Goal: Task Accomplishment & Management: Contribute content

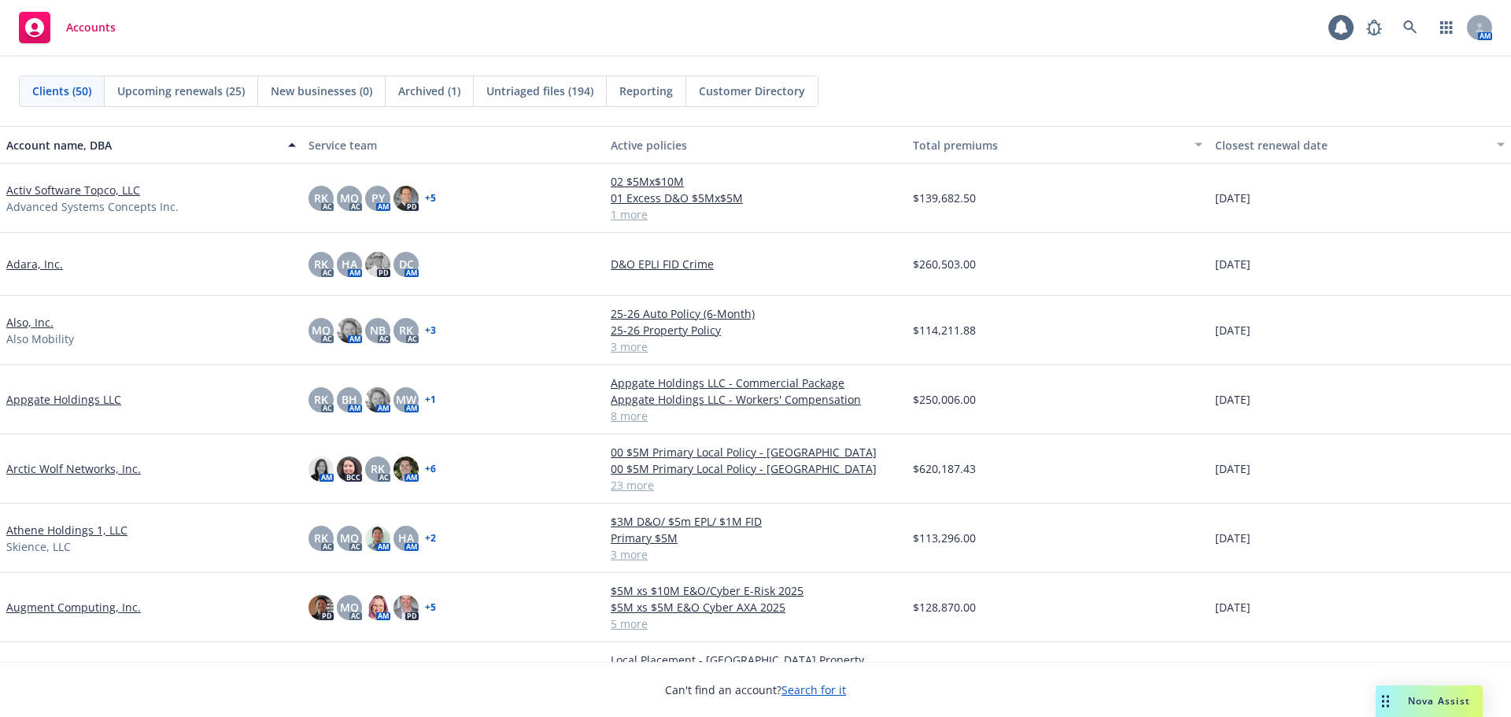
click at [121, 470] on link "Arctic Wolf Networks, Inc." at bounding box center [73, 468] width 135 height 17
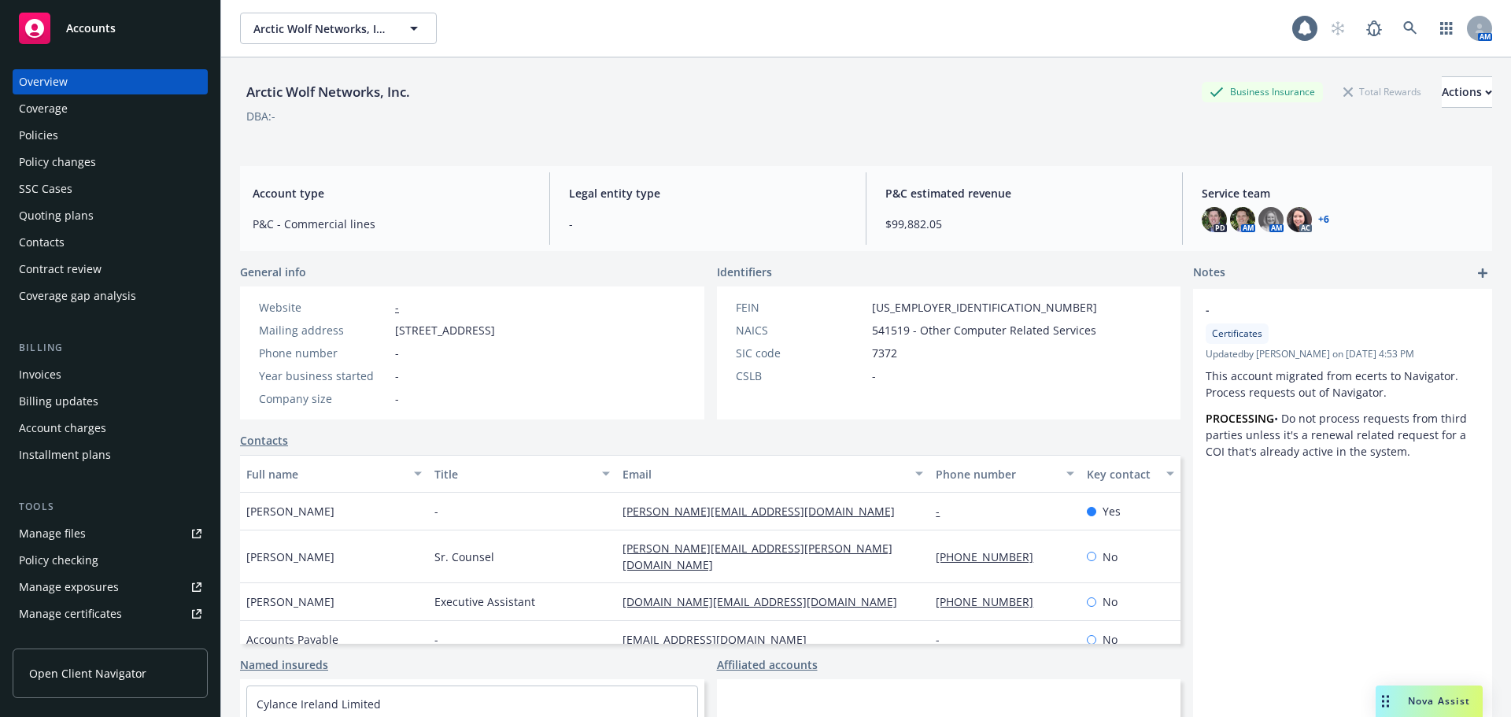
click at [156, 126] on div "Policies" at bounding box center [110, 135] width 183 height 25
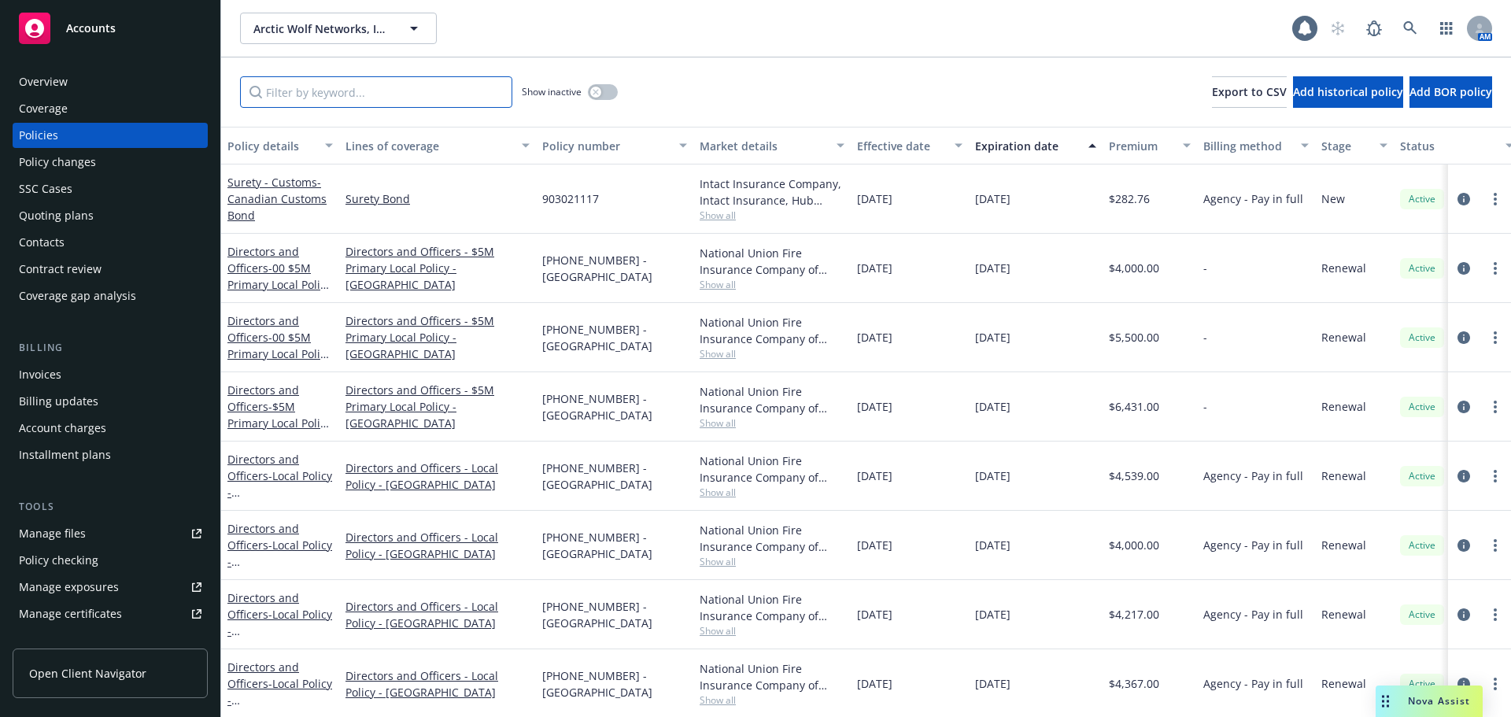
click at [308, 99] on input "Filter by keyword..." at bounding box center [376, 91] width 272 height 31
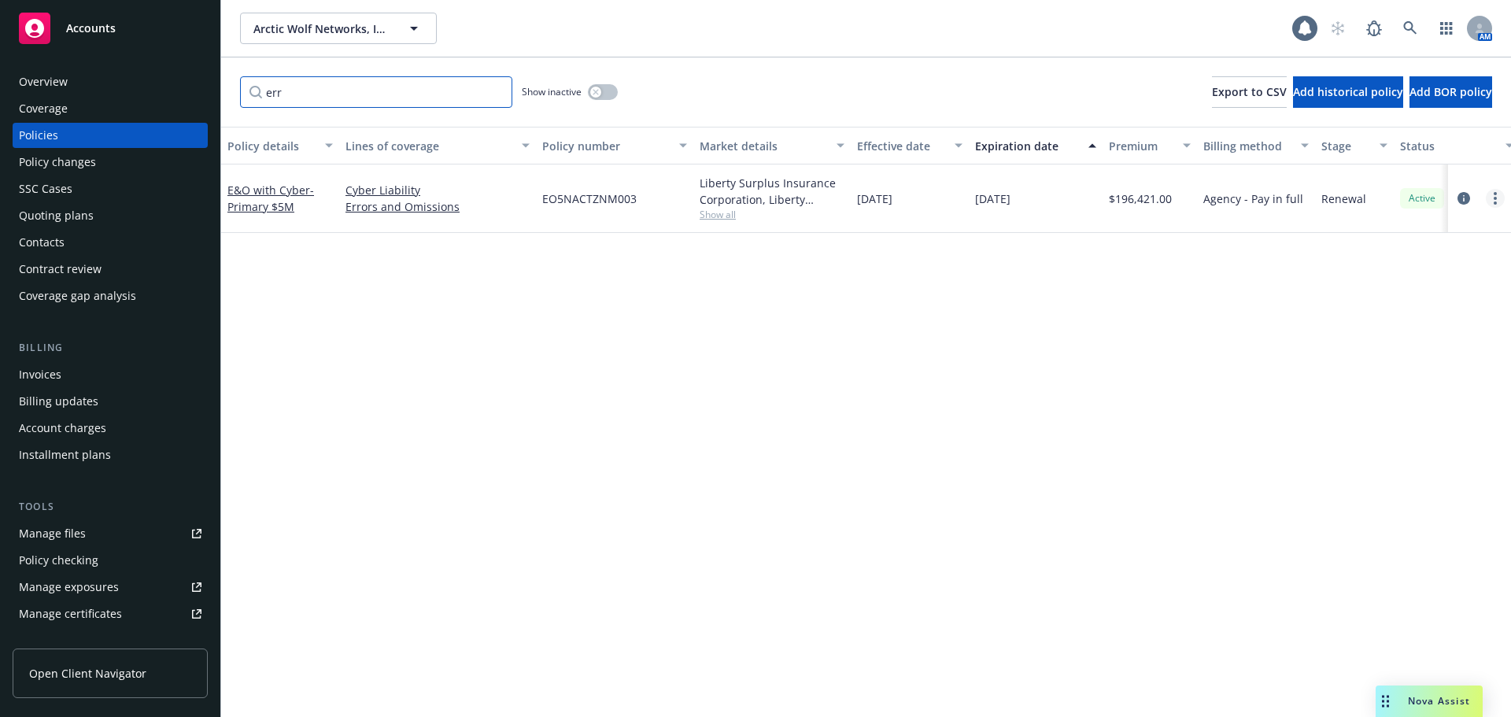
type input "err"
click at [270, 194] on link "E&O with Cyber - Primary $5M" at bounding box center [270, 198] width 87 height 31
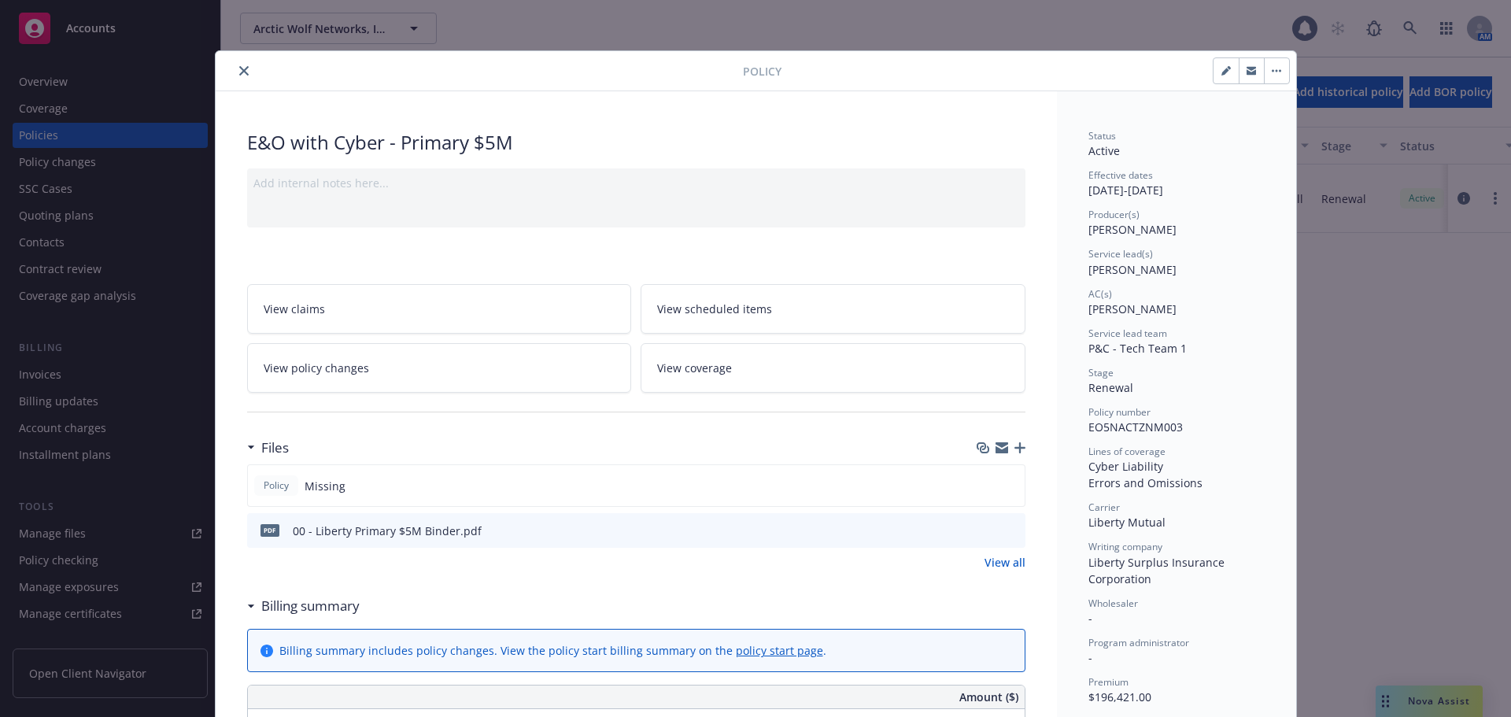
click at [1016, 447] on icon "button" at bounding box center [1019, 447] width 11 height 11
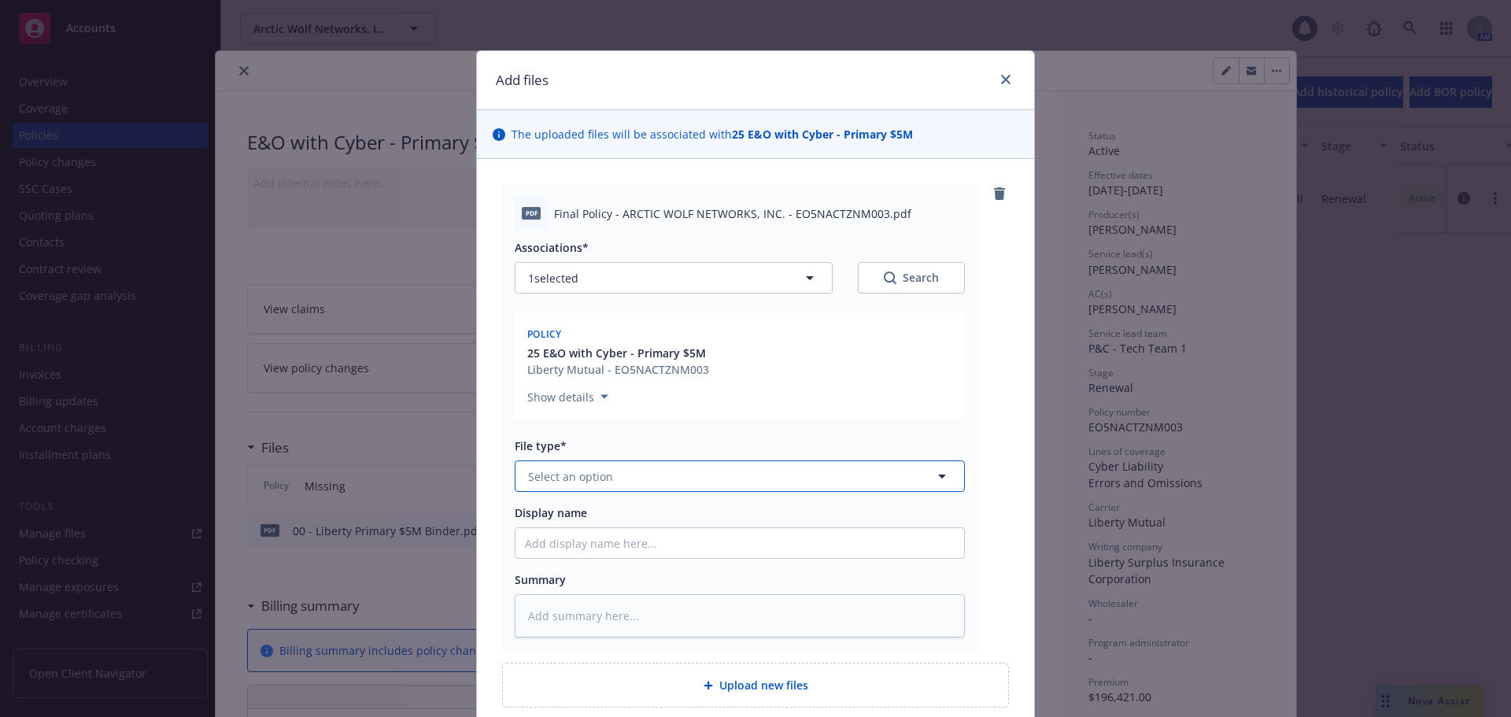
click at [622, 478] on button "Select an option" at bounding box center [740, 475] width 450 height 31
type input "pol"
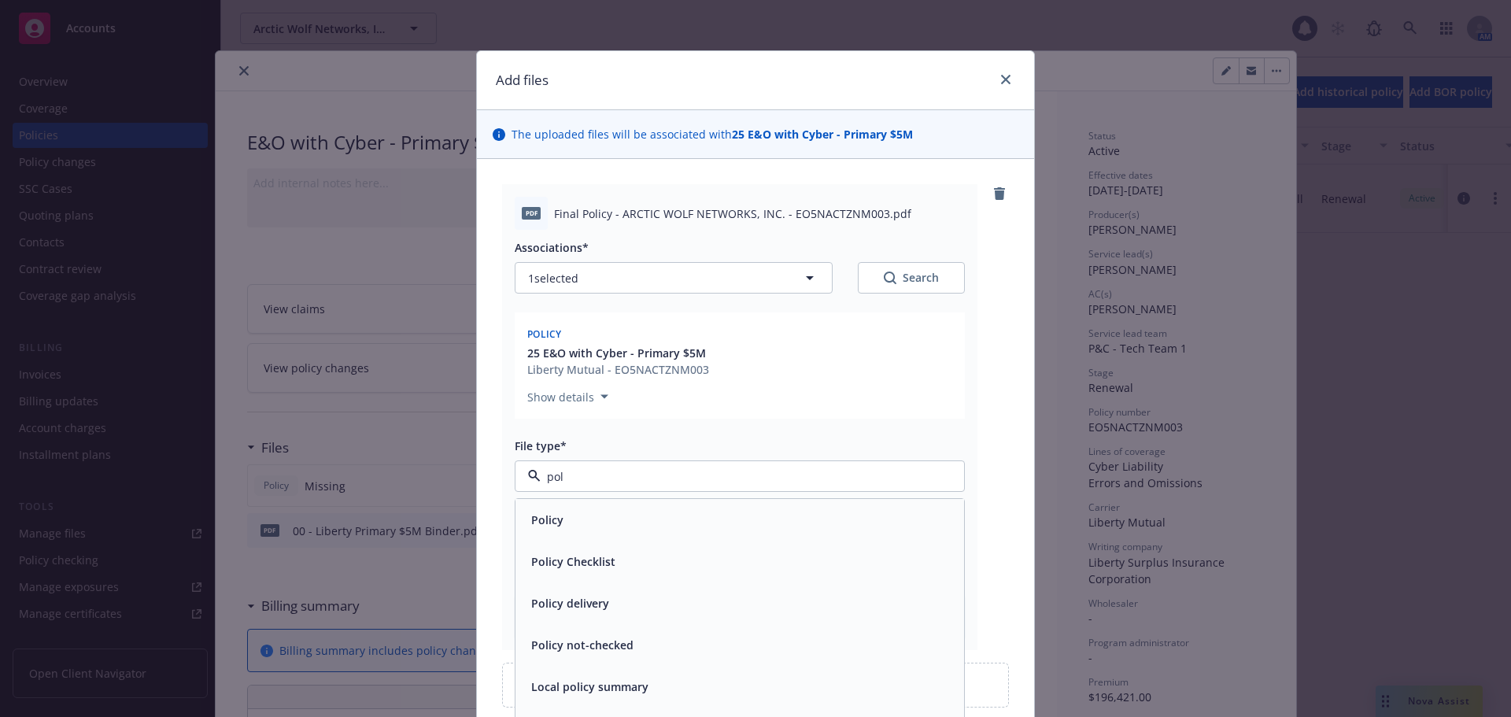
click at [613, 518] on div "Policy" at bounding box center [740, 519] width 430 height 23
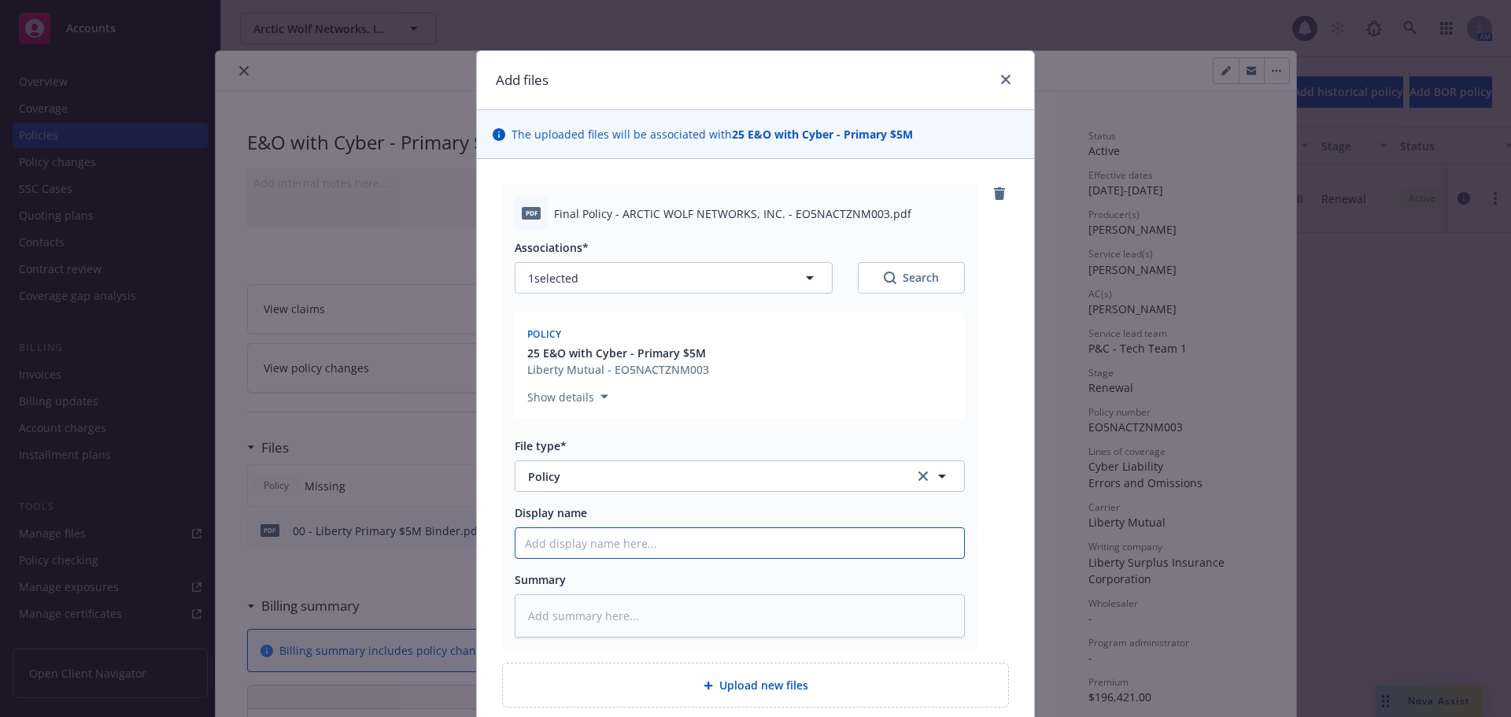
click at [636, 542] on input "Display name" at bounding box center [739, 543] width 449 height 30
type textarea "x"
type input "2"
type textarea "x"
type input "20"
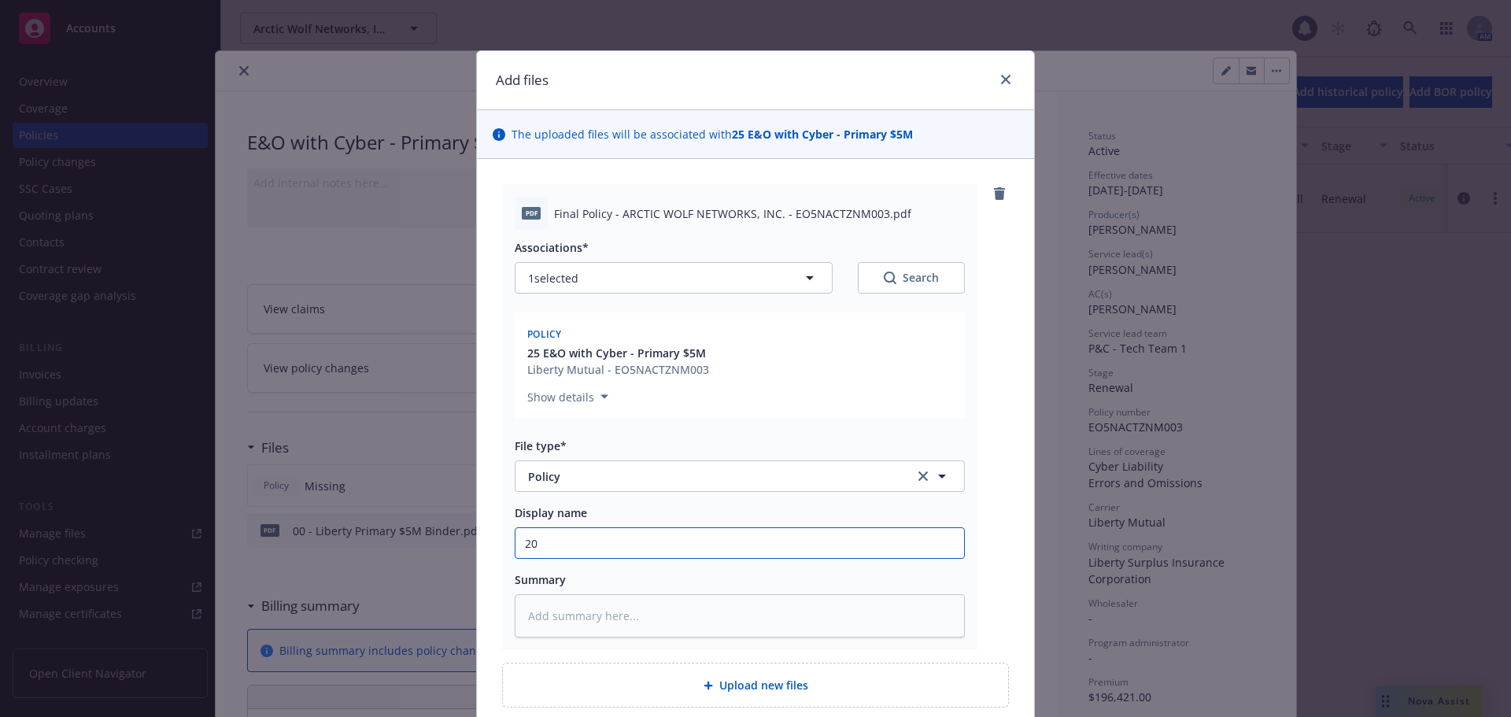
type textarea "x"
type input "202"
type textarea "x"
type input "2025"
type textarea "x"
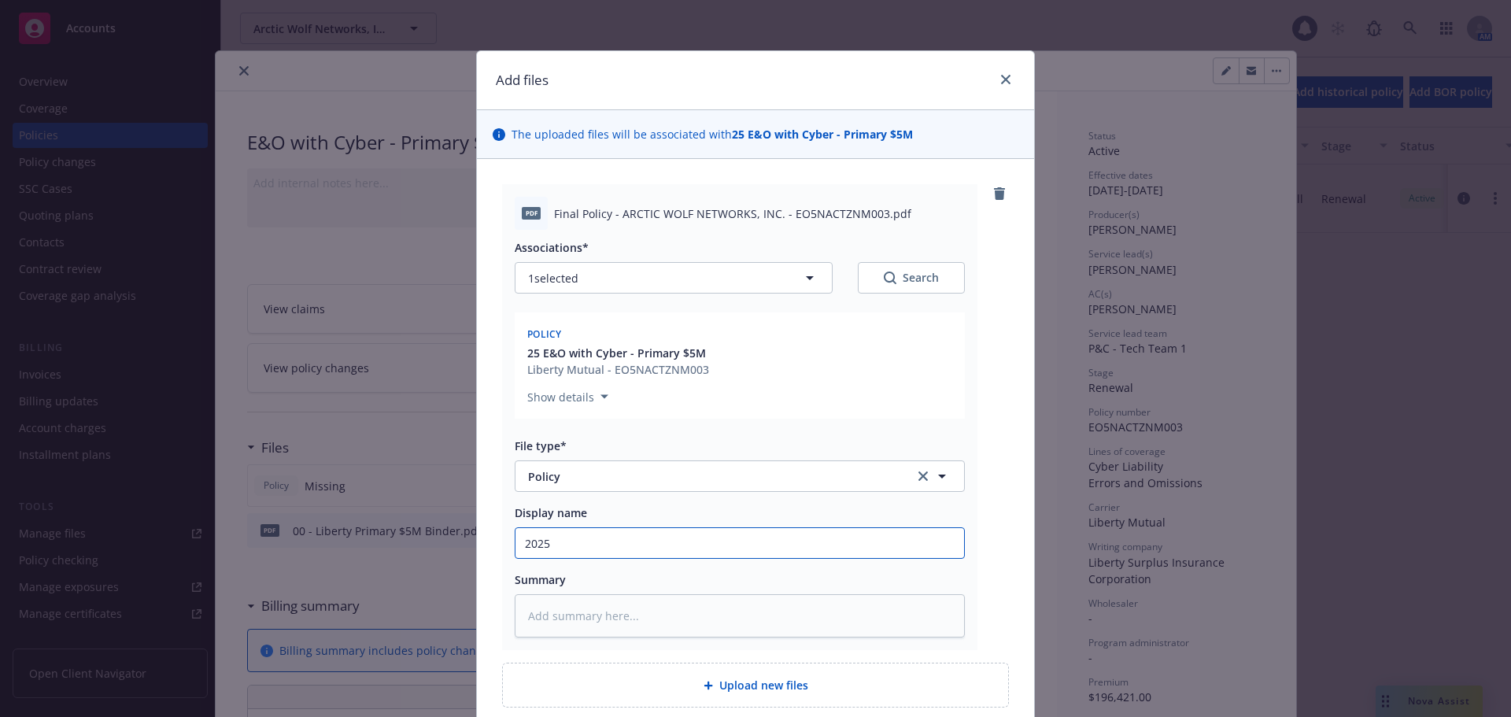
type input "2025-"
type textarea "x"
type input "2025-2"
type textarea "x"
type input "2025-26"
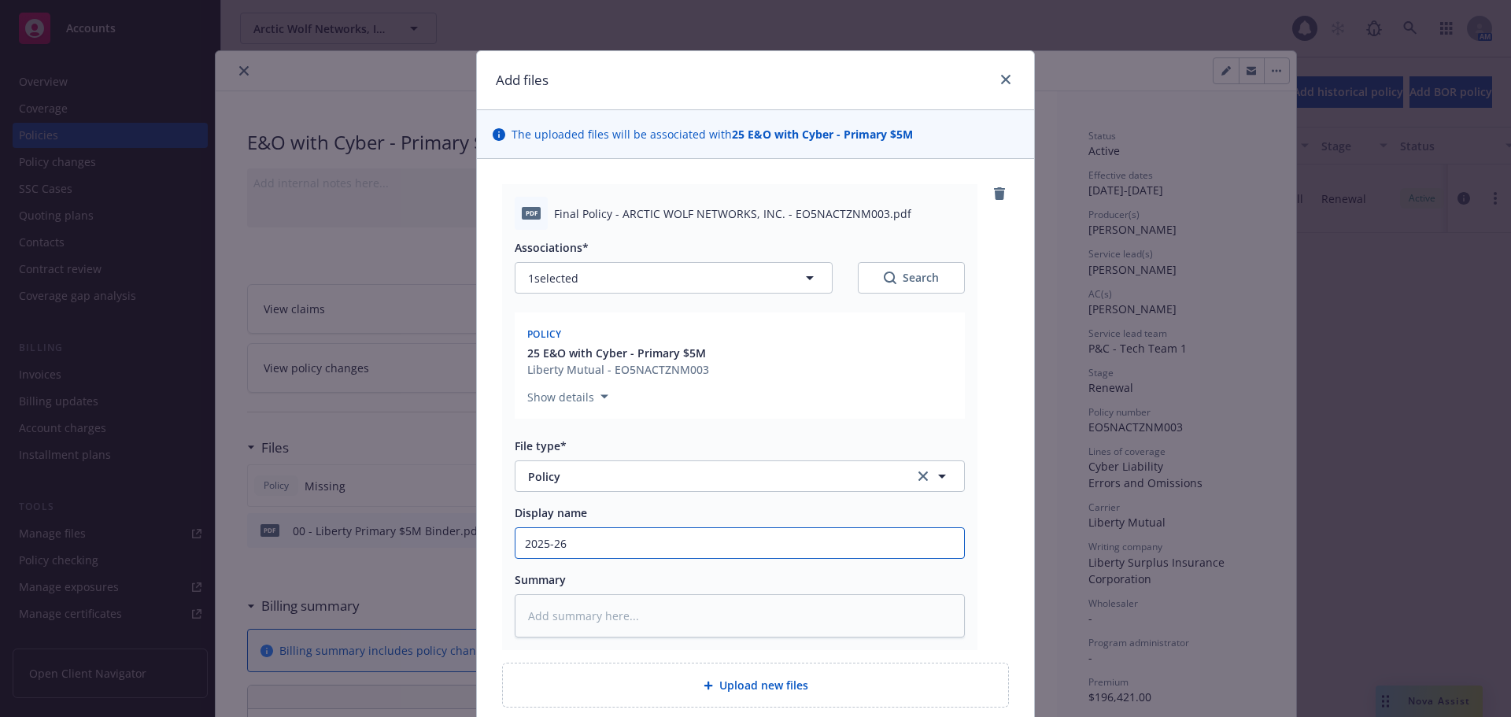
type textarea "x"
type input "2025-26"
type textarea "x"
type input "2025-26 P"
type textarea "x"
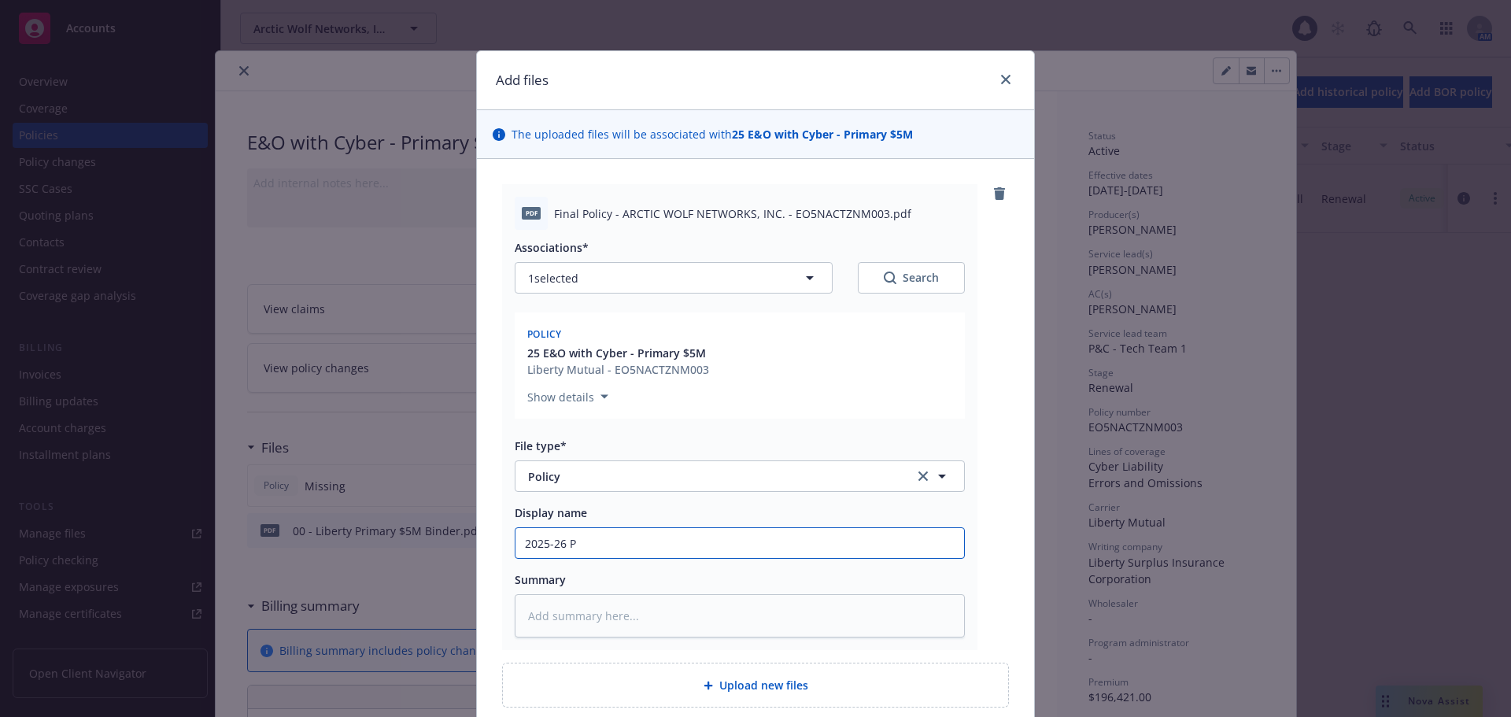
type input "2025-26 Pr"
type textarea "x"
type input "2025-26 Pri"
type textarea "x"
type input "2025-26 Primary $5M E&O Cyber Policy - Tufin"
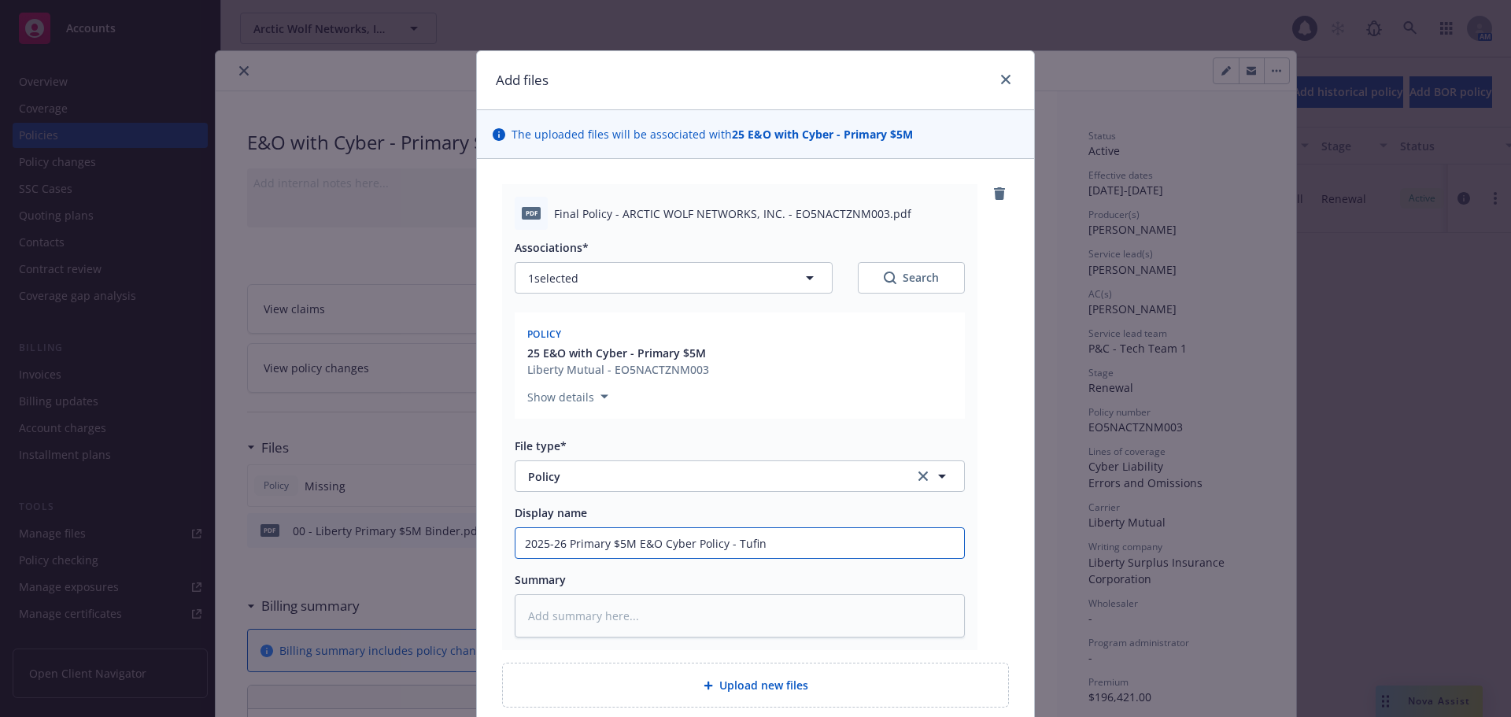
click at [748, 541] on input "2025-26 Primary $5M E&O Cyber Policy - Tufin" at bounding box center [739, 543] width 449 height 30
type textarea "x"
type input "2025-26 Primary $5M E&O Cyber Policy - A"
type textarea "x"
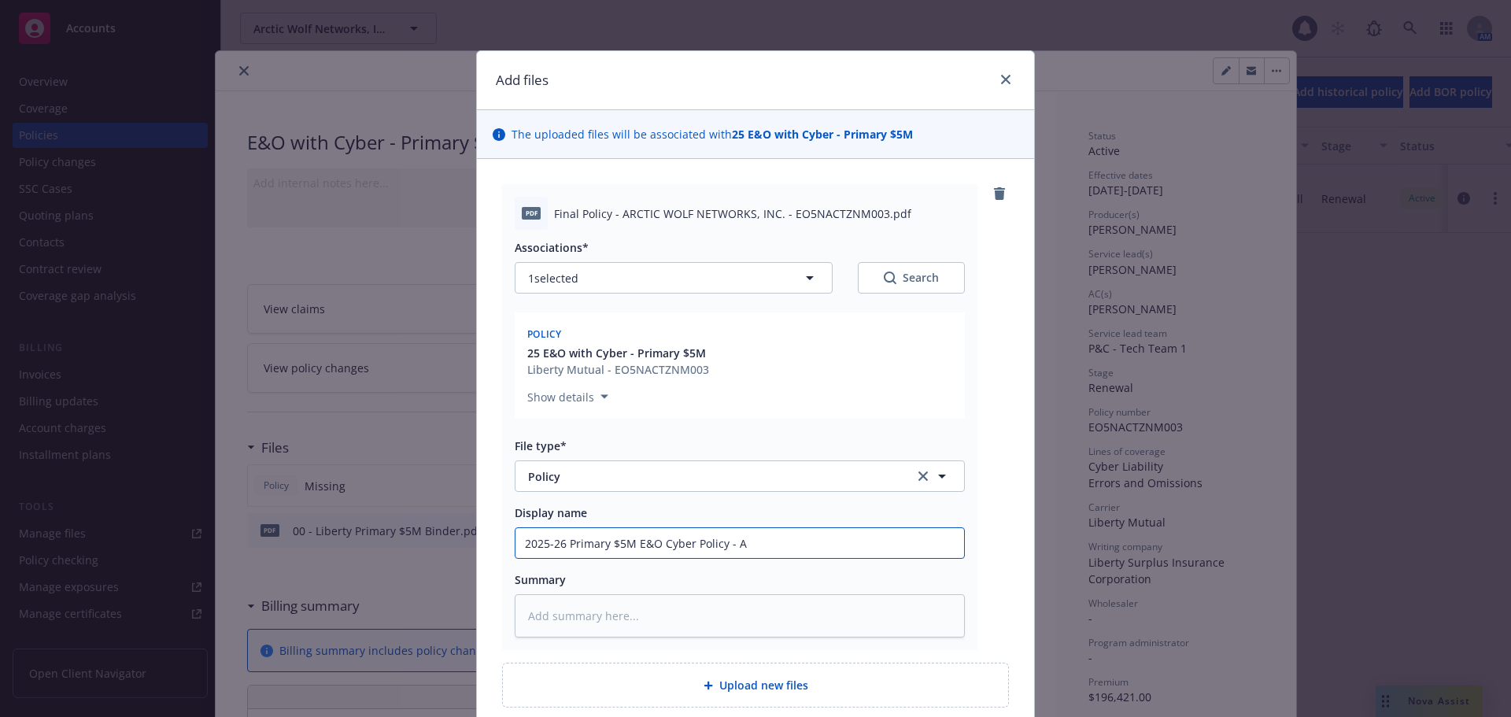
type input "2025-26 Primary $5M E&O Cyber Policy - Ar"
type textarea "x"
type input "2025-26 Primary $5M E&O Cyber Policy - Arc"
type textarea "x"
type input "2025-26 Primary $5M E&O Cyber Policy - Arct"
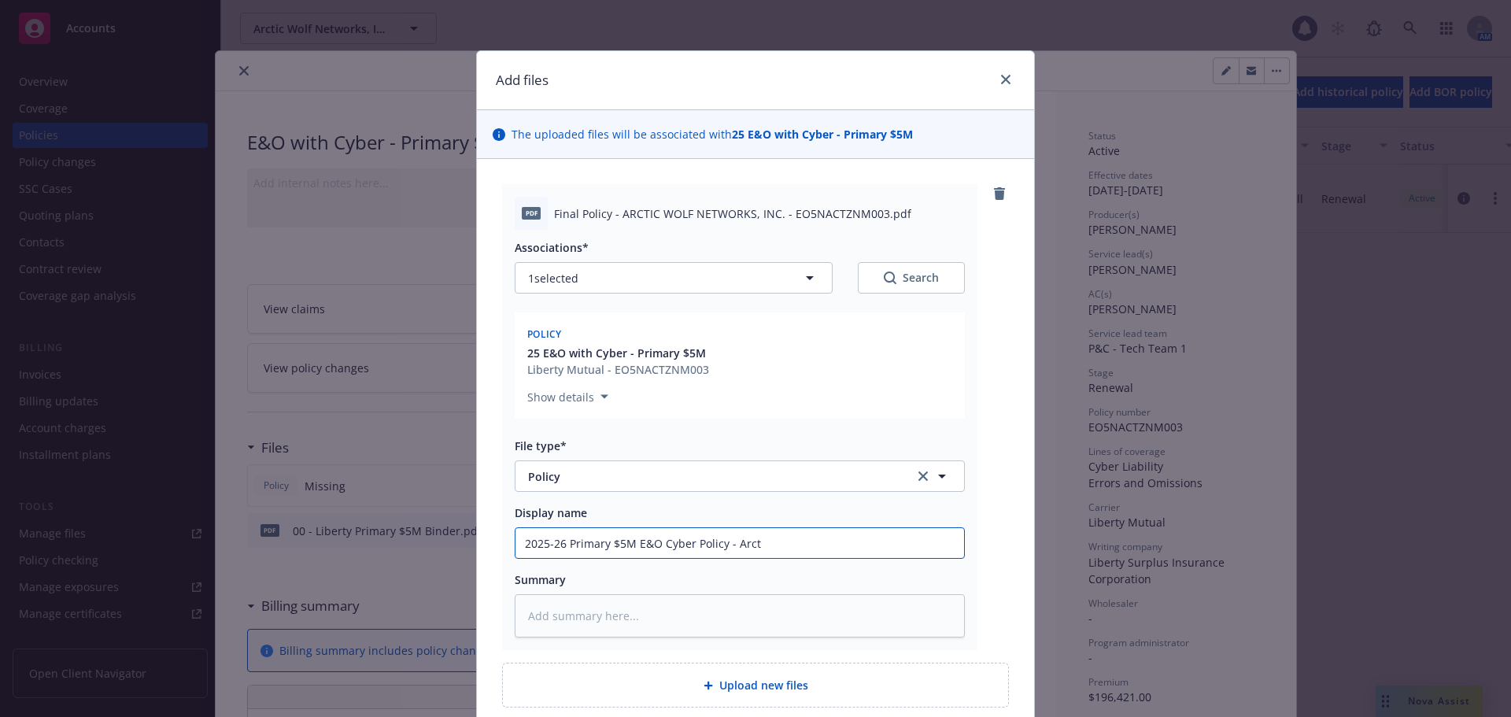
type textarea "x"
type input "2025-26 Primary $5M E&O Cyber Policy - Arcti"
type textarea "x"
type input "2025-26 Primary $5M E&O Cyber Policy - Arctic"
type textarea "x"
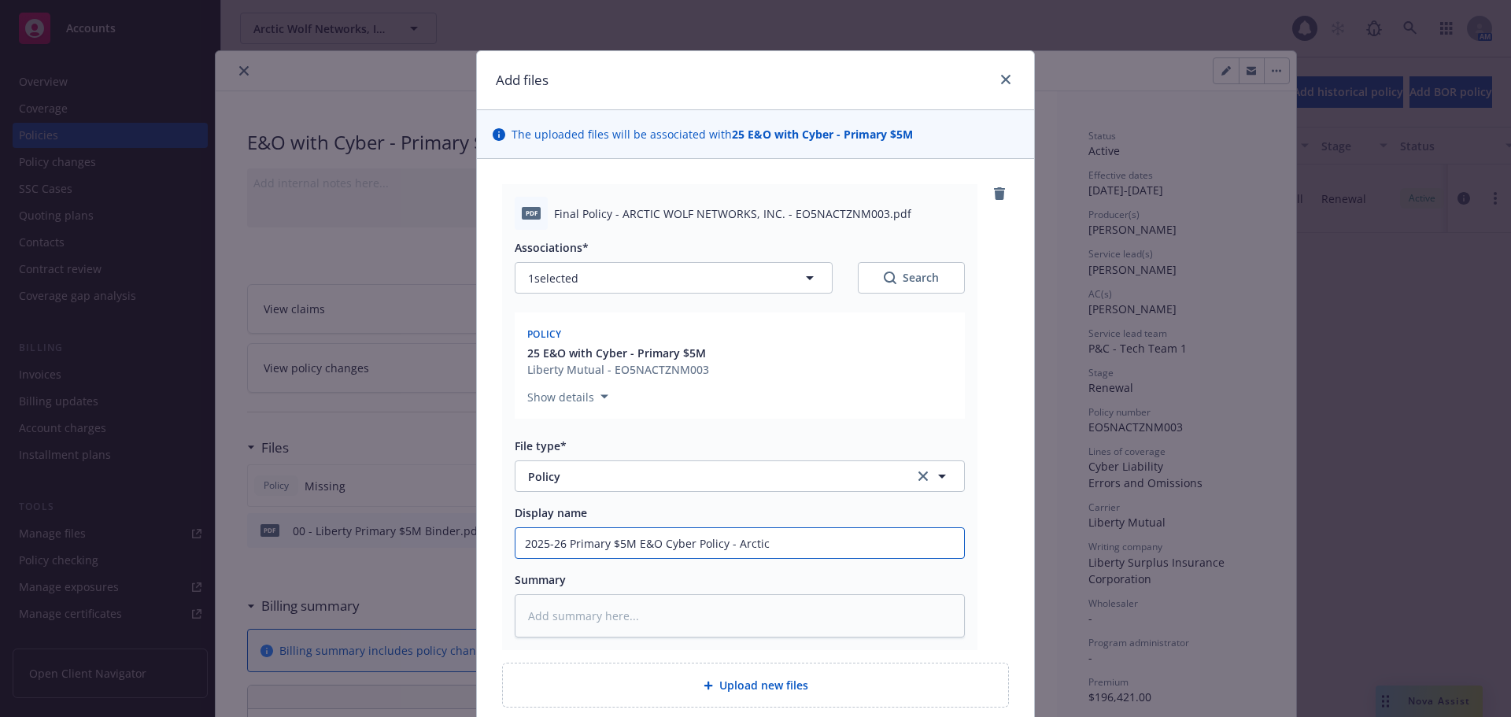
type input "2025-26 Primary $5M E&O Cyber Policy - Arctic"
type textarea "x"
type input "2025-26 Primary $5M E&O Cyber Policy - Arctic W"
type textarea "x"
type input "2025-26 Primary $5M E&O Cyber Policy - Arctic Wo"
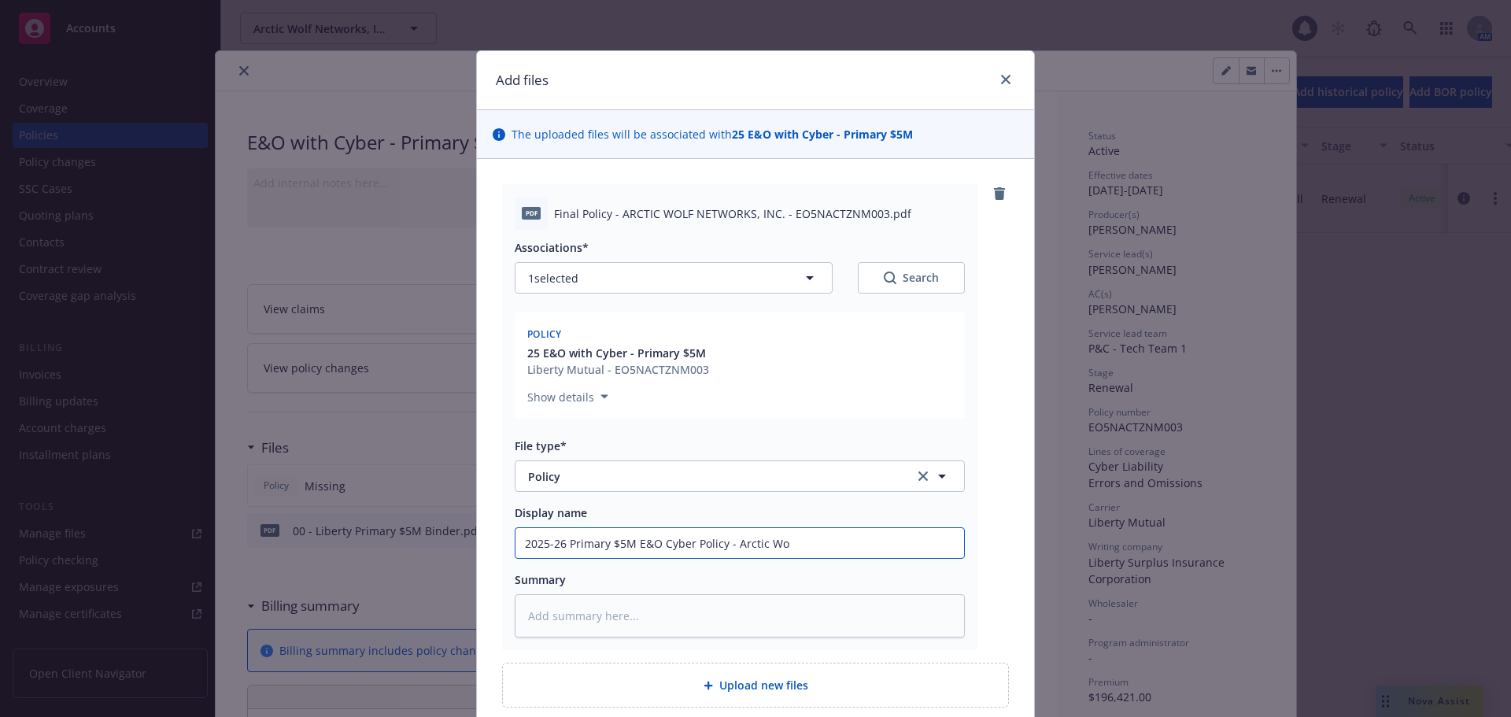
type textarea "x"
type input "2025-26 Primary $5M E&O Cyber Policy - Arctic Wol"
type textarea "x"
type input "2025-26 Primary $5M E&O Cyber Policy - Arctic Wolf"
type textarea "x"
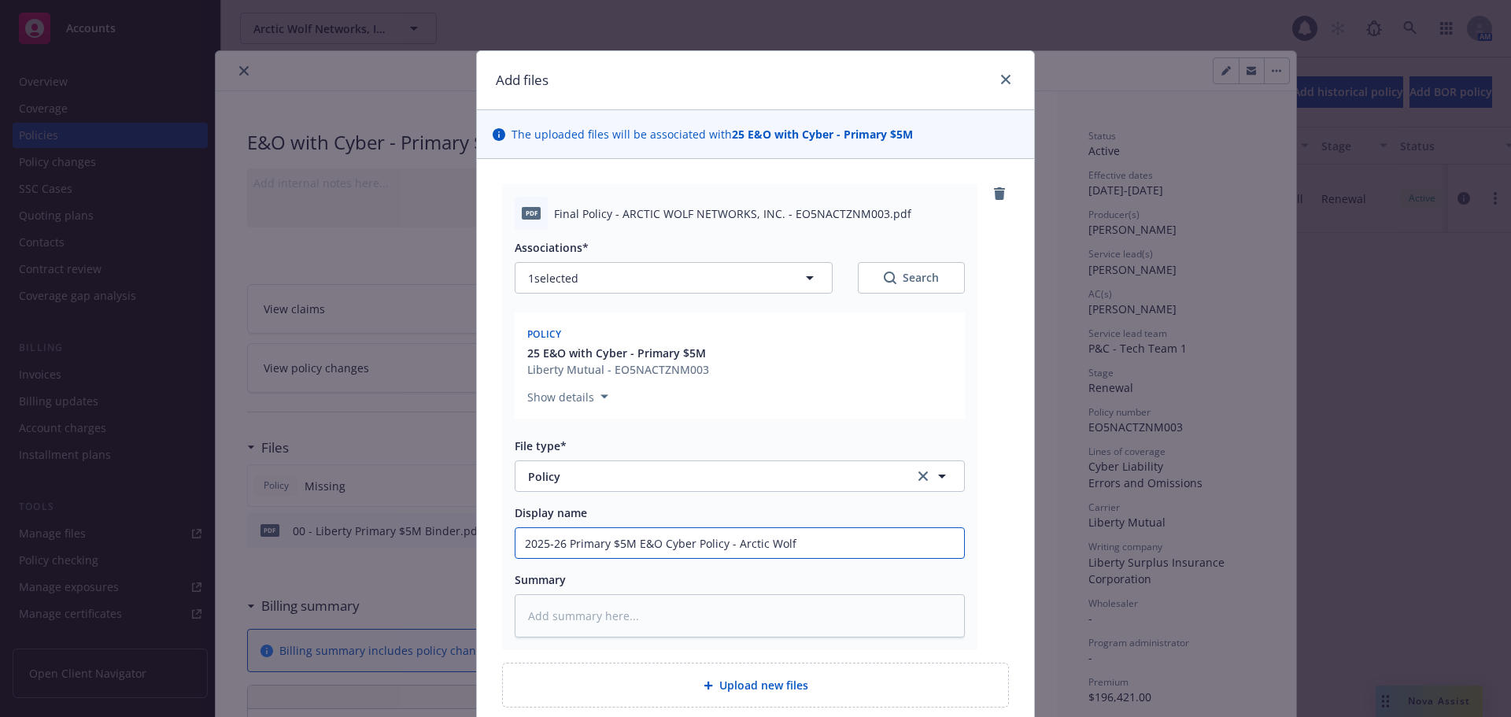
type input "2025-26 Primary $5M E&O Cyber Policy - Arctic Wolf"
type textarea "x"
type input "2025-26 Primary $5M E&O Cyber Policy - Arctic Wolf N"
type textarea "x"
type input "2025-26 Primary $5M E&O Cyber Policy - Arctic Wolf Ne"
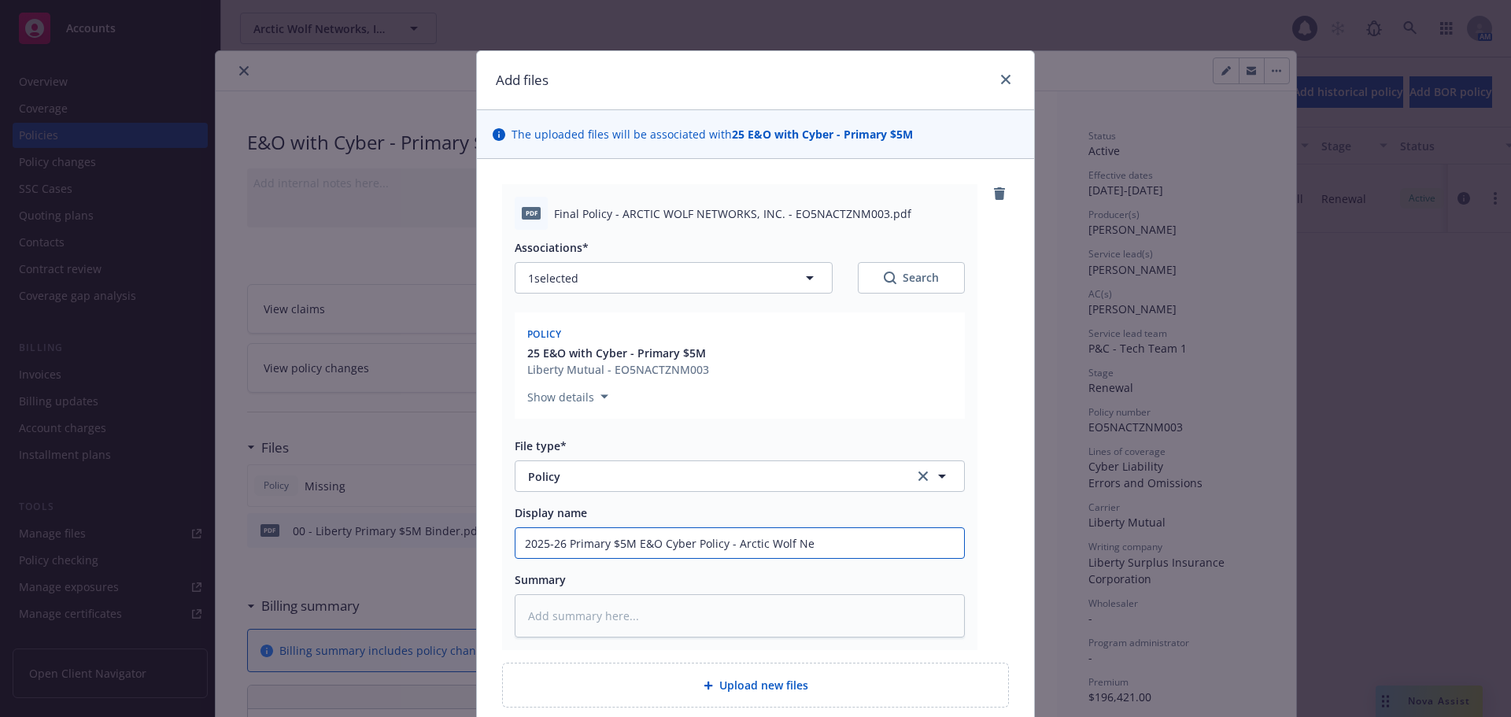
type textarea "x"
type input "2025-26 Primary $5M E&O Cyber Policy - Arctic Wolf Net"
type textarea "x"
type input "2025-26 Primary $5M E&O Cyber Policy - Arctic Wolf Netw"
type textarea "x"
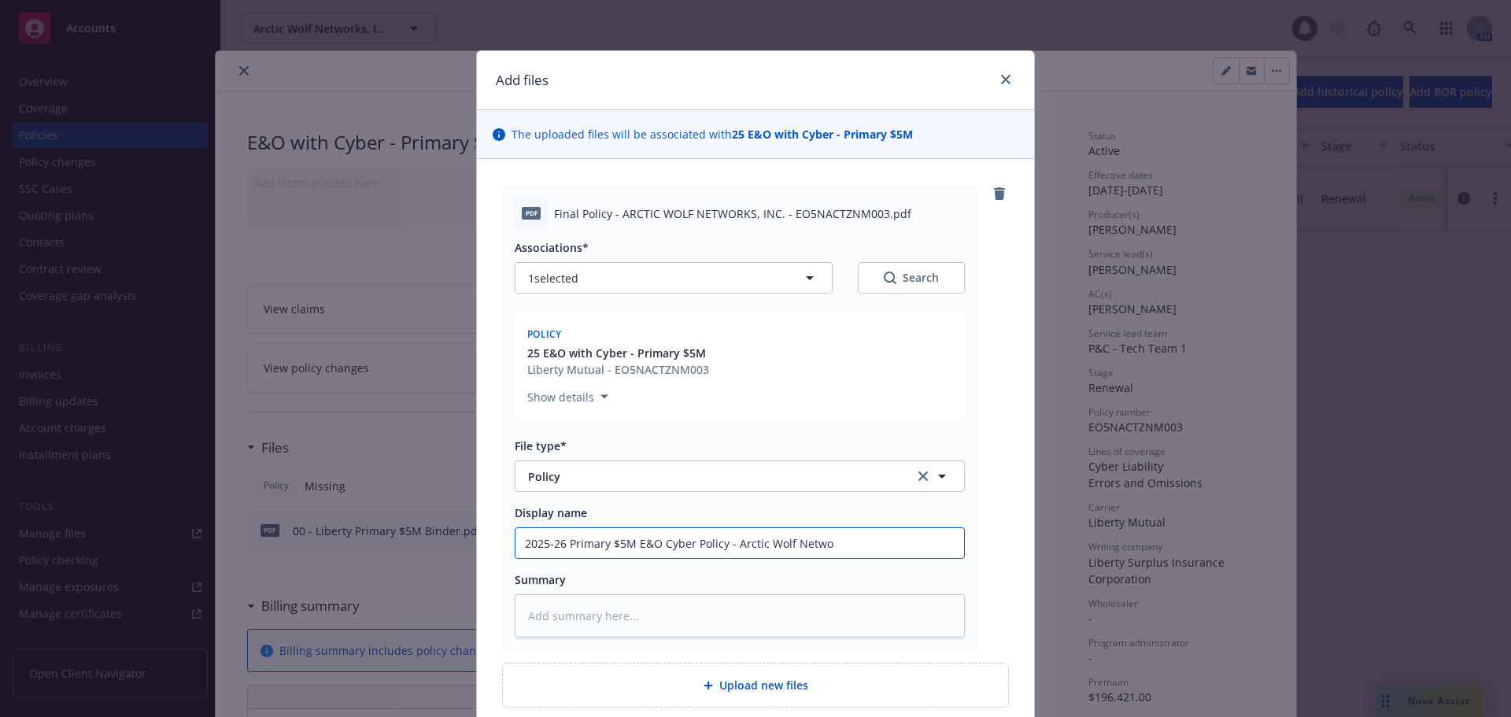
type input "2025-26 Primary $5M E&O Cyber Policy - Arctic Wolf Networ"
type textarea "x"
type input "2025-26 Primary $5M E&O Cyber Policy - Arctic Wolf Network"
type textarea "x"
type input "2025-26 Primary $5M E&O Cyber Policy - Arctic Wolf Networks"
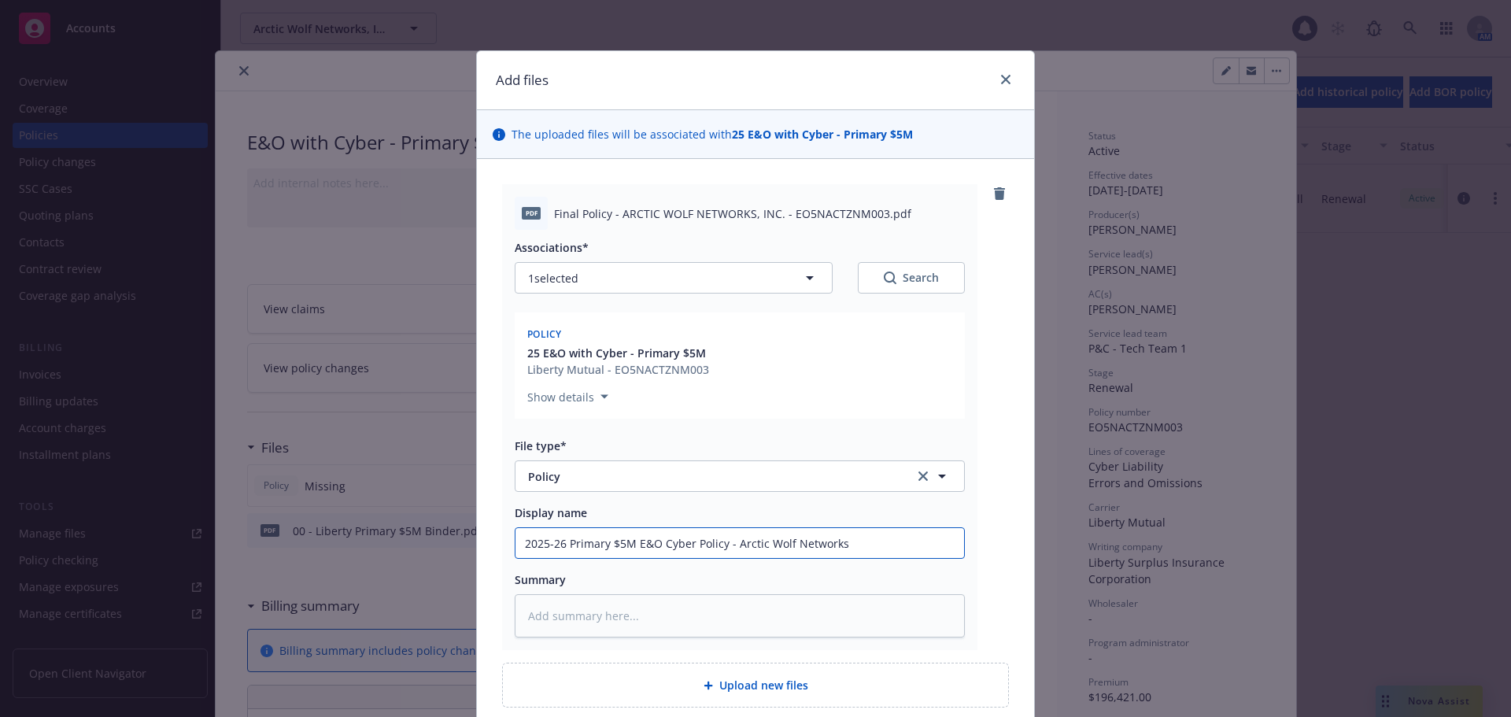
type textarea "x"
type input "2025-26 Primary $5M E&O Cyber Policy - Arctic Wolf Networks,"
type textarea "x"
type input "2025-26 Primary $5M E&O Cyber Policy - Arctic Wolf Networks,"
type textarea "x"
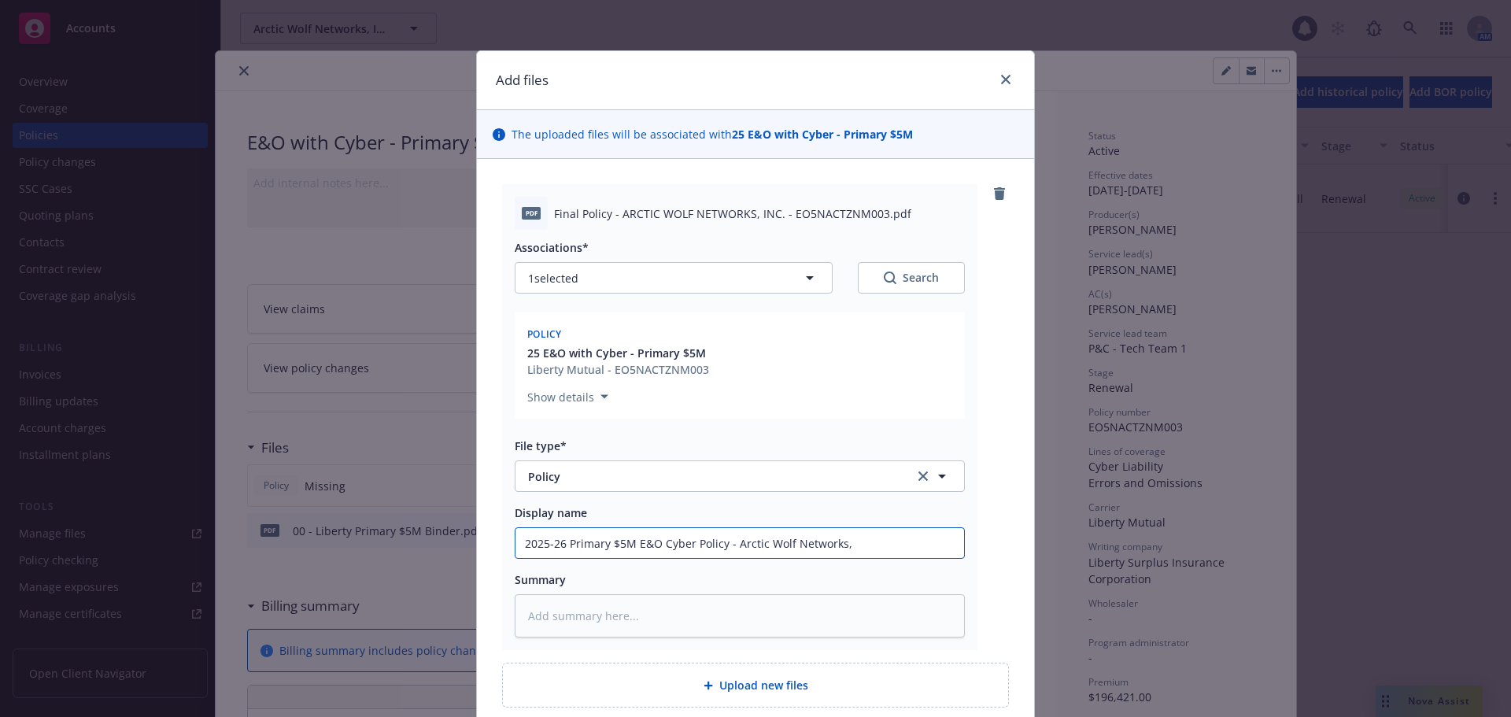
type input "2025-26 Primary $5M E&O Cyber Policy - Arctic Wolf Networks, I"
type textarea "x"
type input "2025-26 Primary $5M E&O Cyber Policy - Arctic Wolf Networks, In"
type textarea "x"
type input "2025-26 Primary $5M E&O Cyber Policy - Arctic Wolf Networks, Inc"
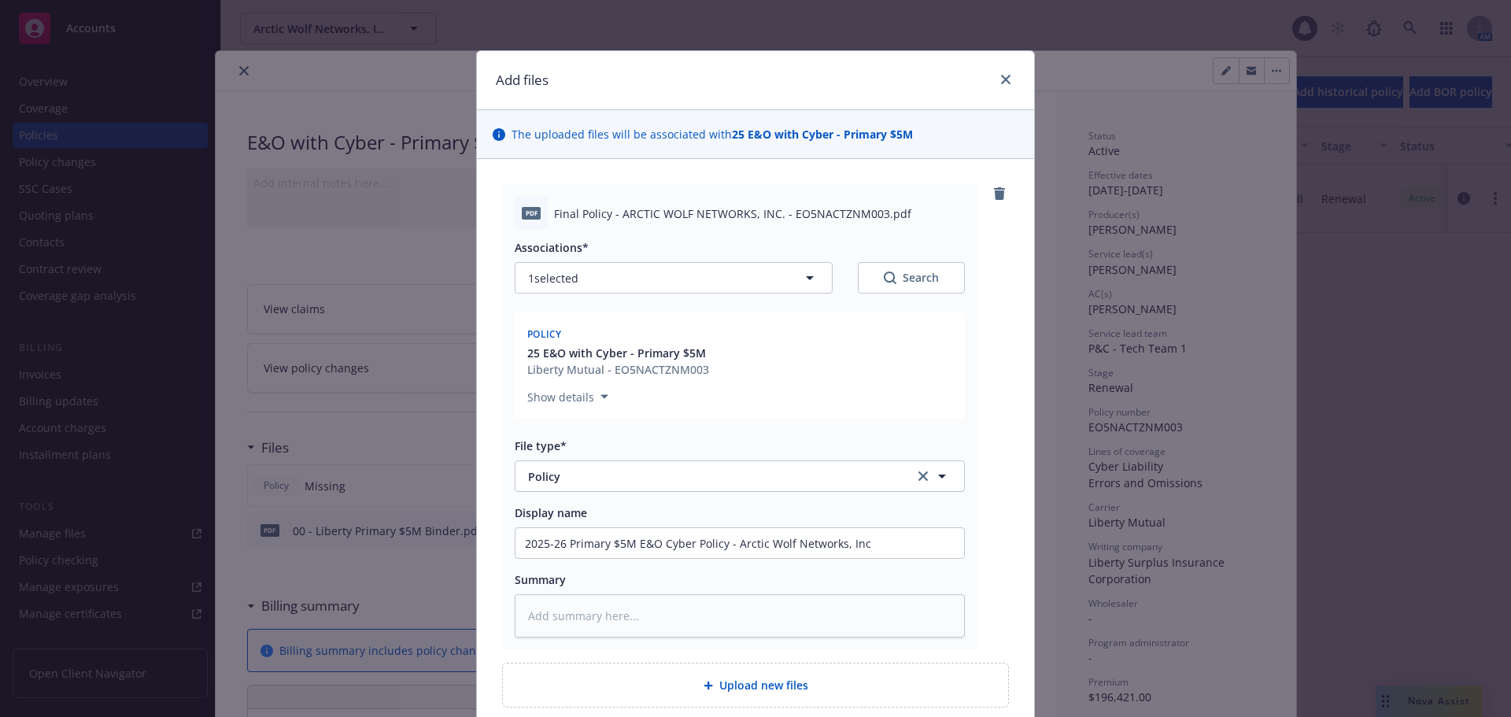
click at [1007, 555] on div "pdf Final Policy - ARCTIC WOLF NETWORKS, INC. - EO5NACTZNM003.pdf Associations*…" at bounding box center [755, 446] width 557 height 574
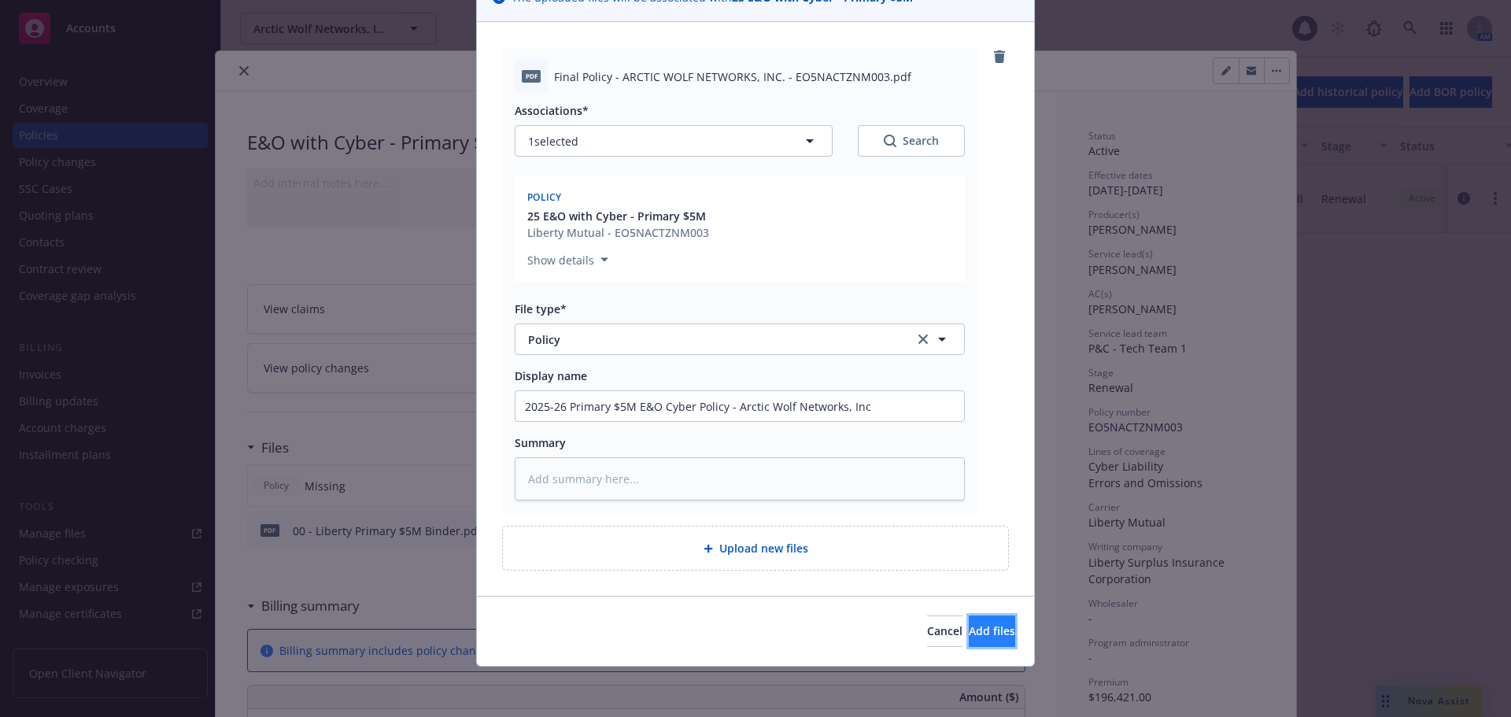
click at [998, 632] on button "Add files" at bounding box center [992, 630] width 46 height 31
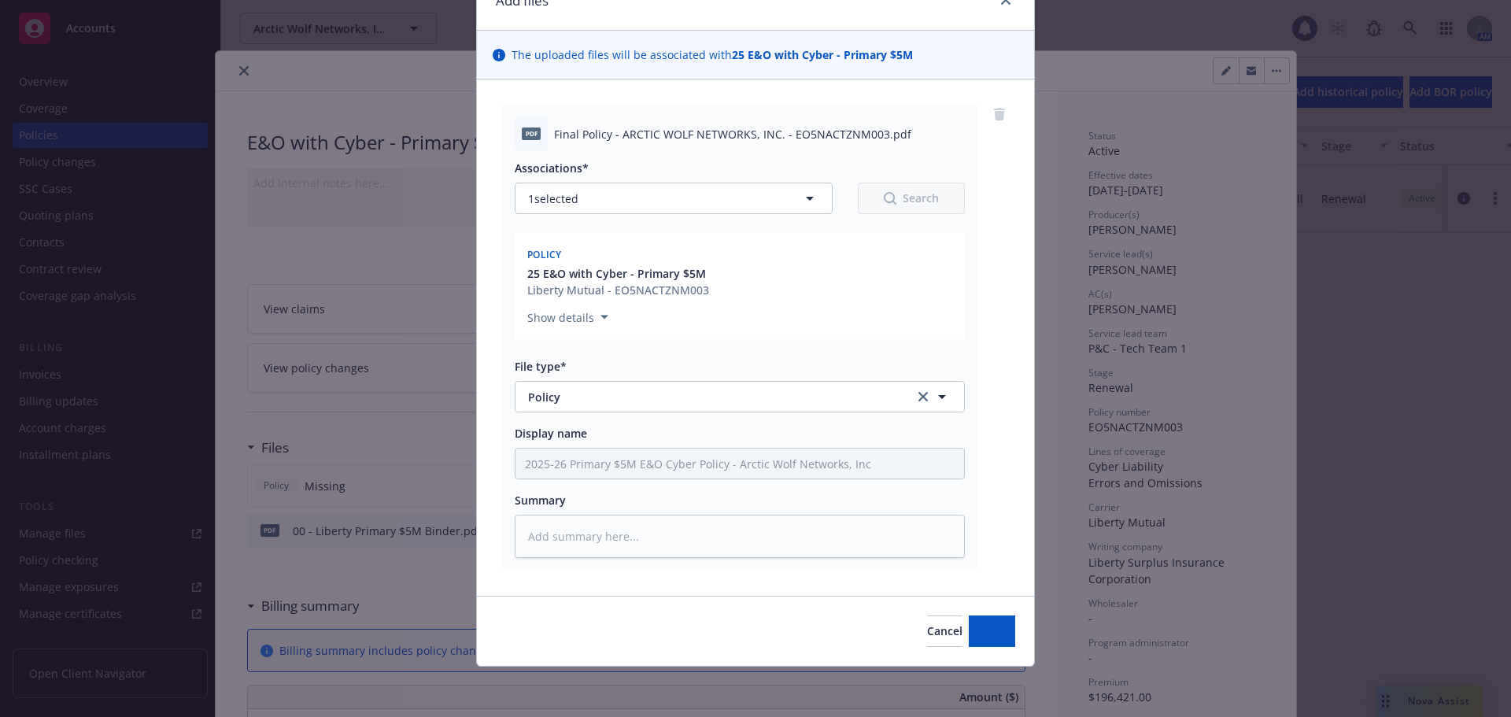
scroll to position [79, 0]
type textarea "x"
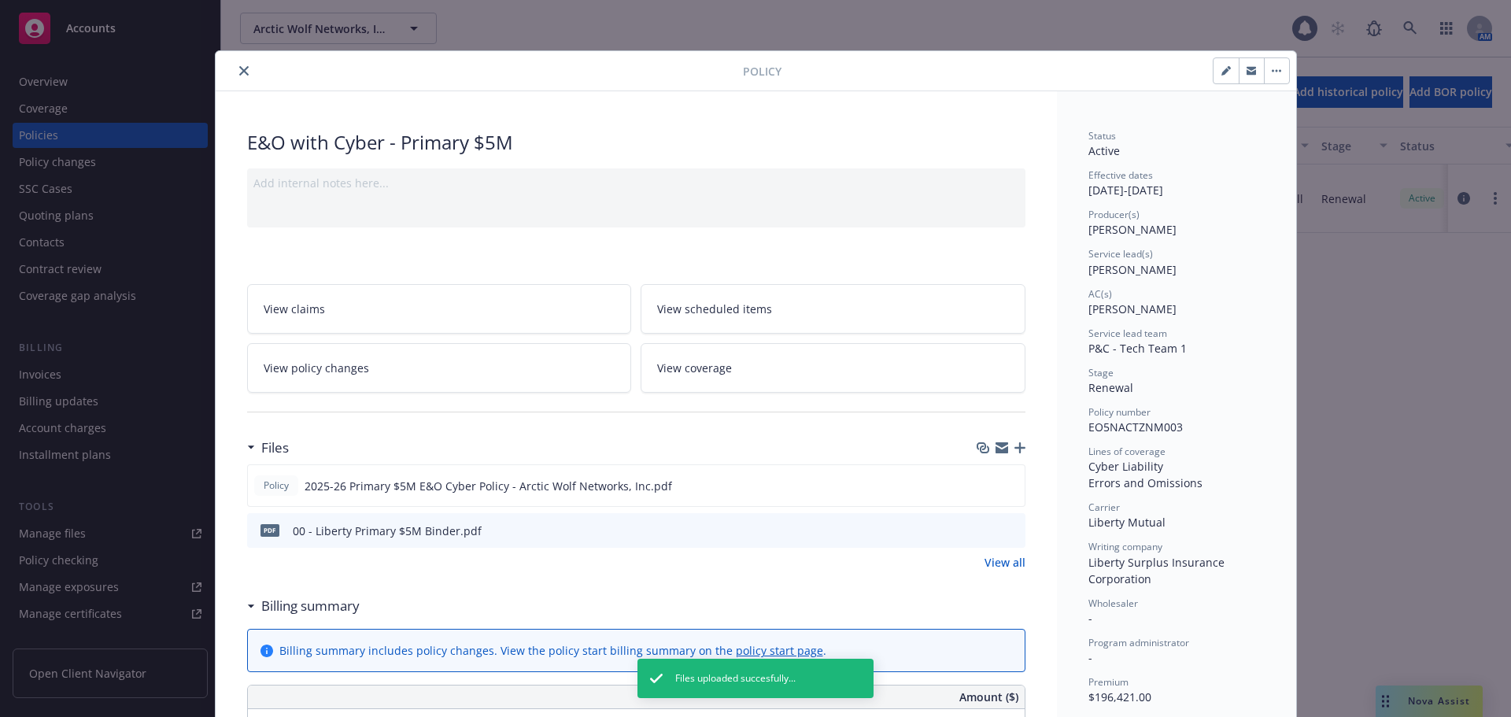
click at [235, 70] on button "close" at bounding box center [244, 70] width 19 height 19
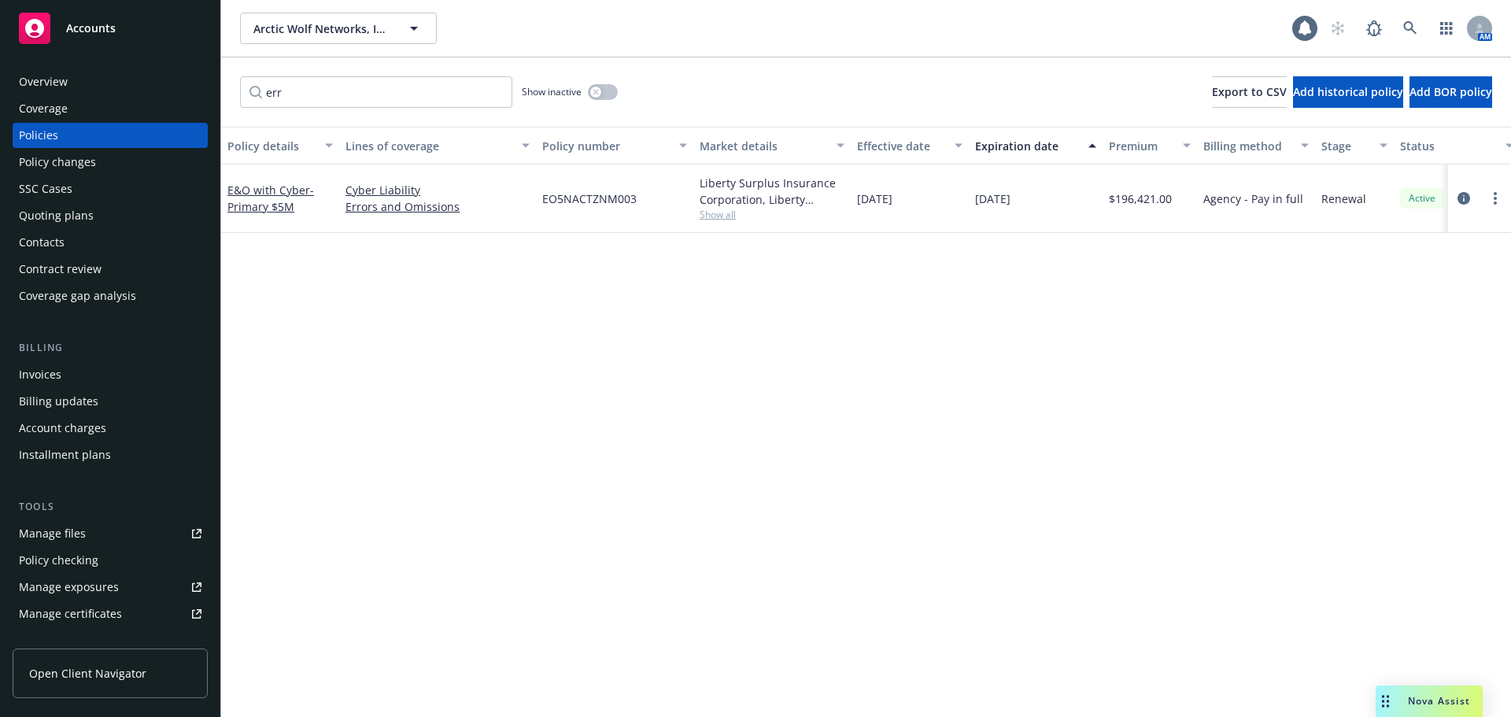
click at [120, 28] on div "Accounts" at bounding box center [110, 28] width 183 height 31
